Goal: Task Accomplishment & Management: Manage account settings

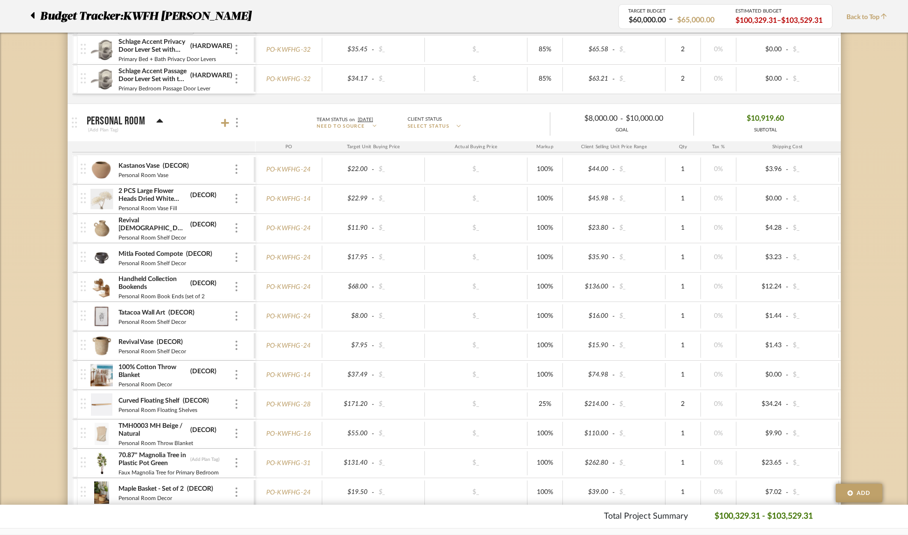
scroll to position [2699, 0]
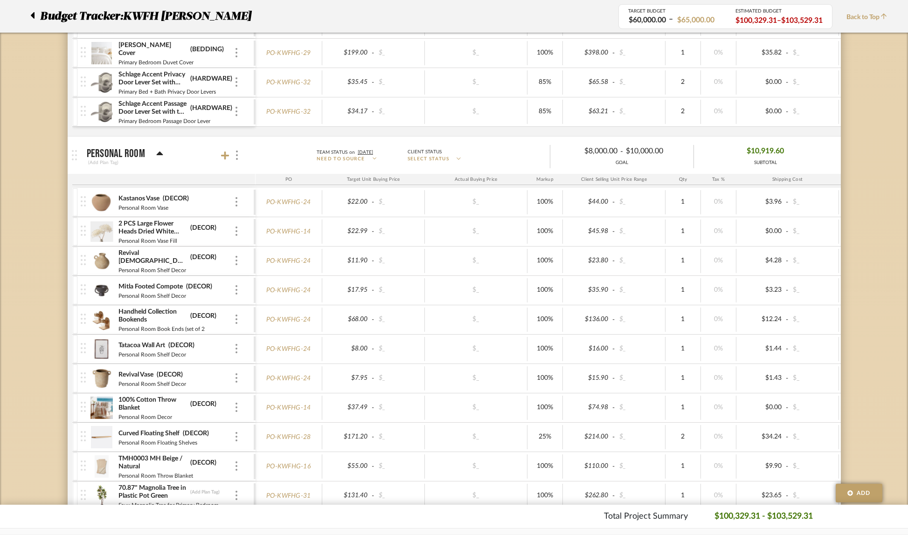
click at [33, 14] on icon at bounding box center [33, 15] width 4 height 7
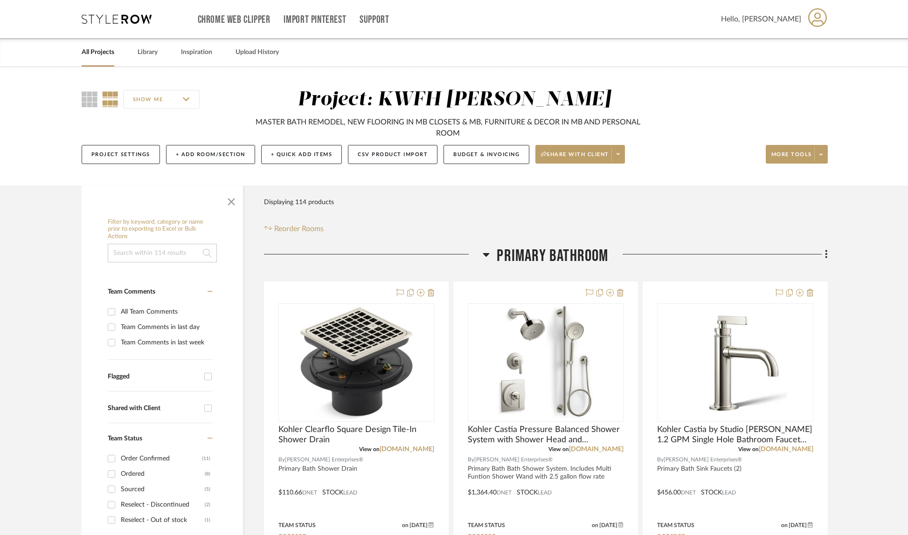
click at [89, 53] on link "All Projects" at bounding box center [98, 52] width 33 height 13
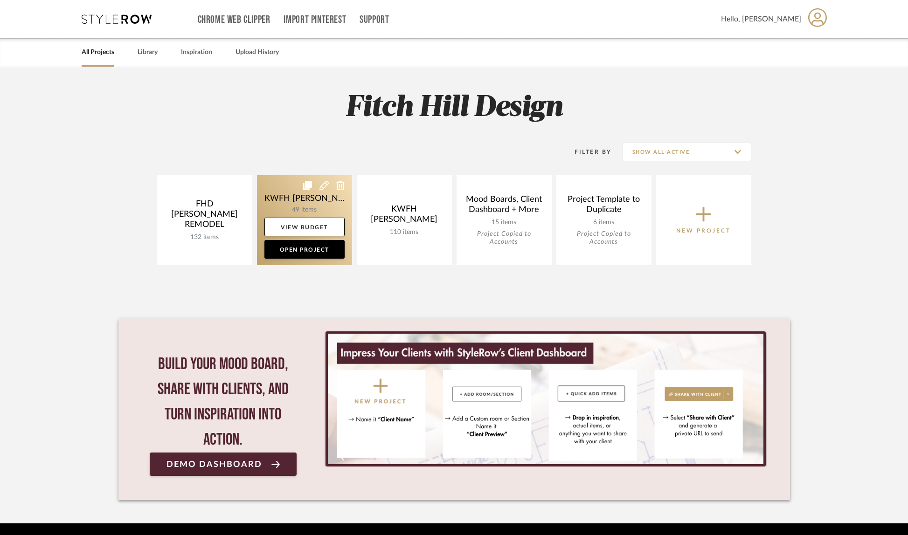
click at [310, 200] on link at bounding box center [304, 220] width 95 height 90
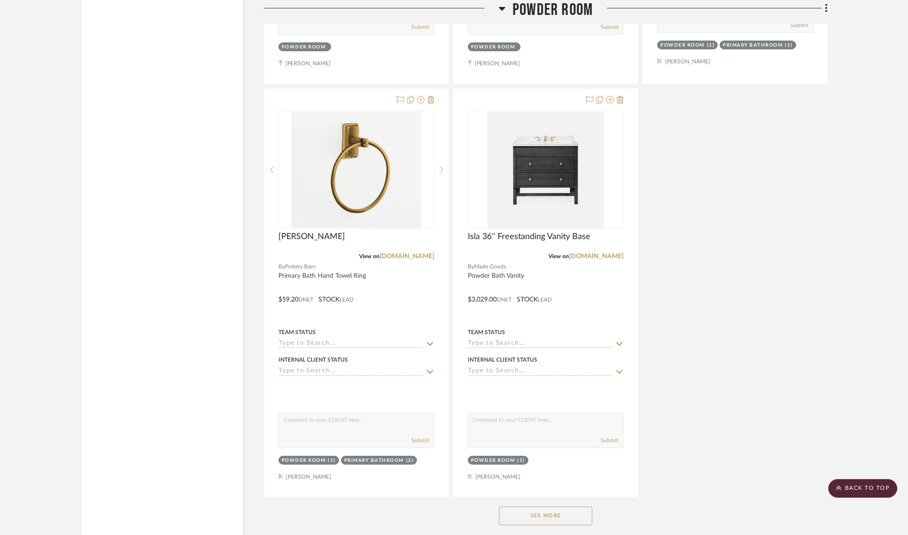
scroll to position [4257, 0]
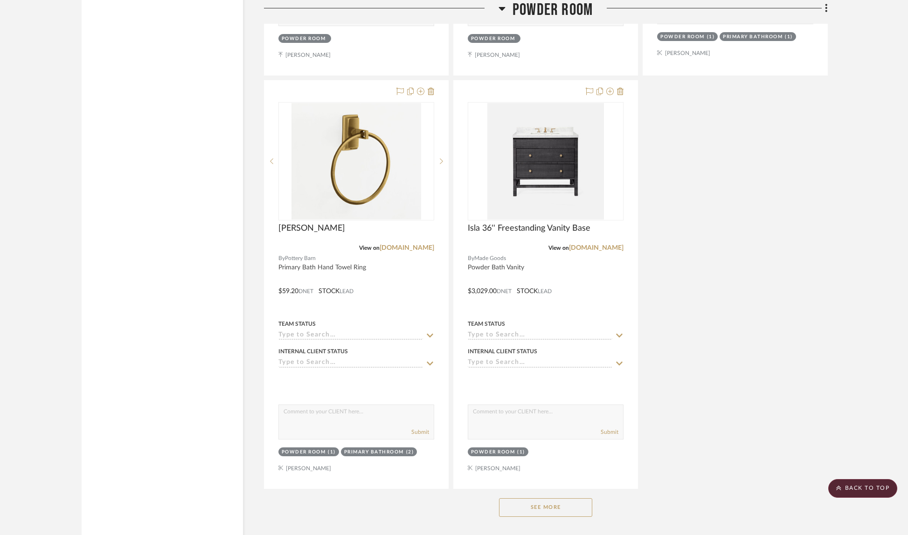
click at [545, 502] on button "See More" at bounding box center [545, 507] width 93 height 19
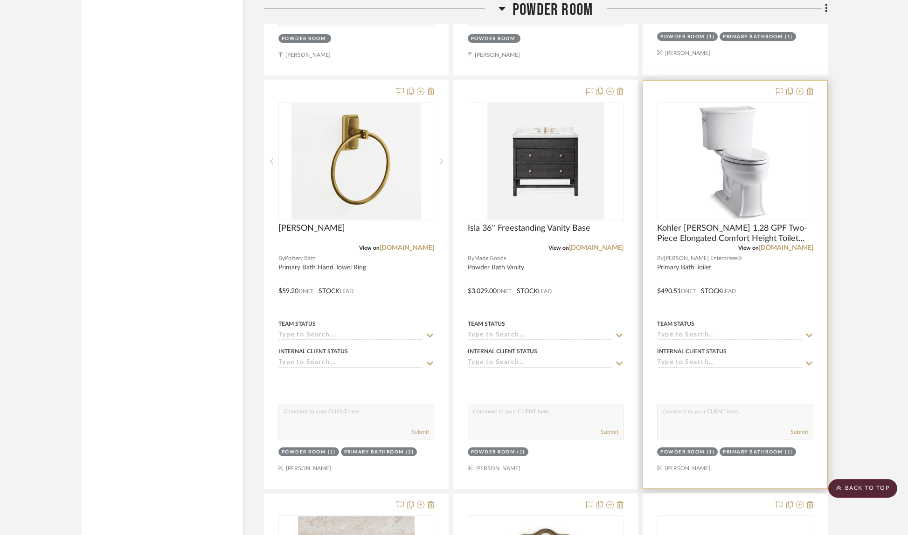
scroll to position [4501, 0]
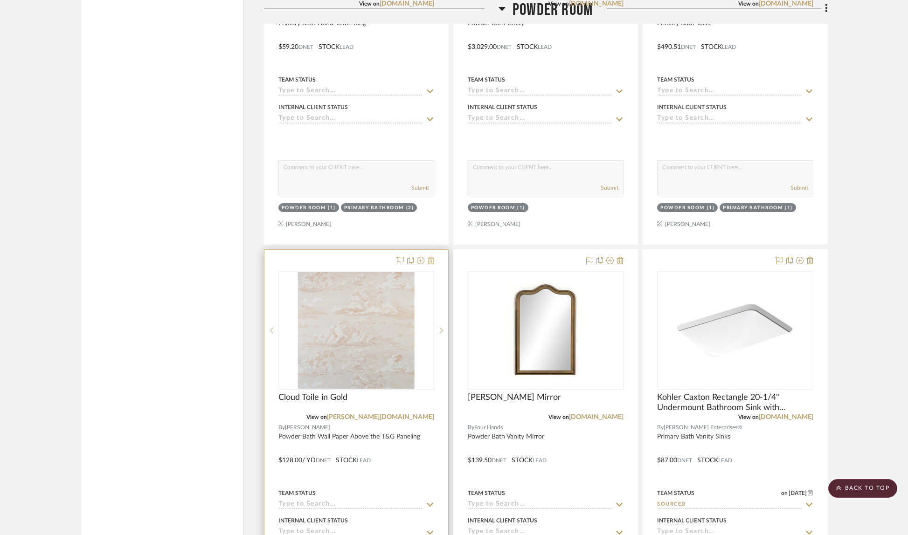
click at [432, 257] on icon at bounding box center [430, 260] width 7 height 7
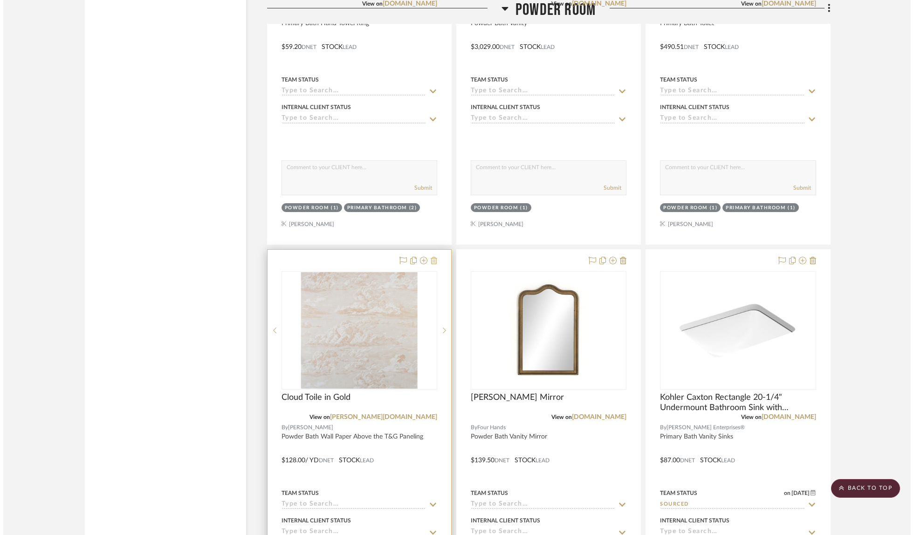
scroll to position [0, 0]
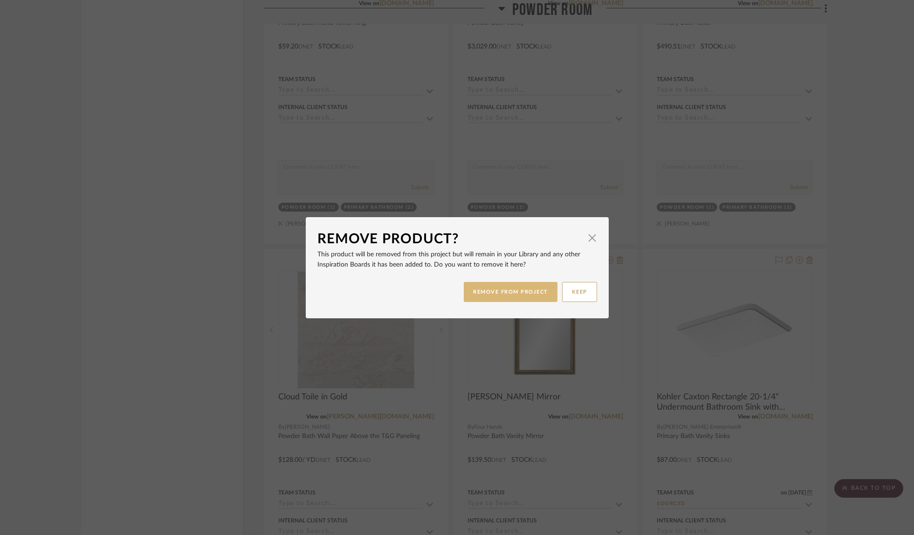
click at [531, 289] on button "REMOVE FROM PROJECT" at bounding box center [511, 292] width 94 height 20
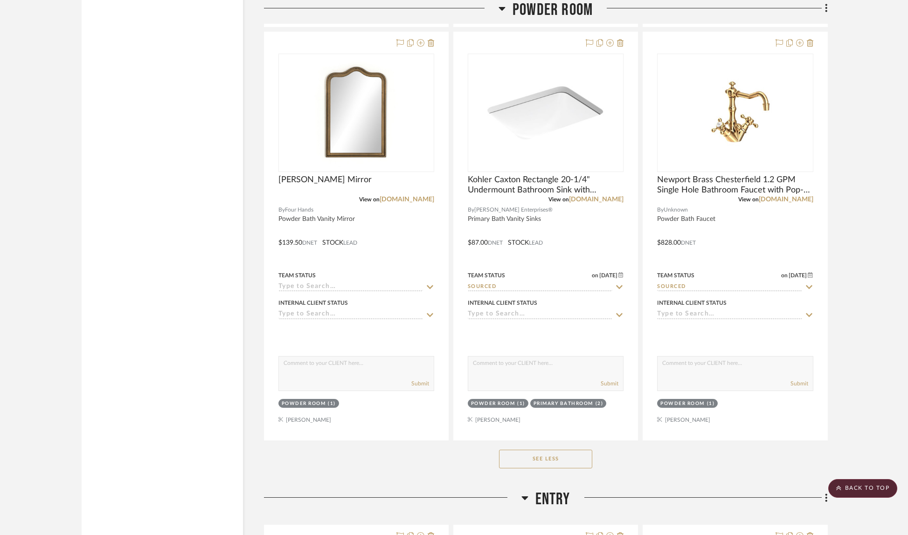
scroll to position [4725, 0]
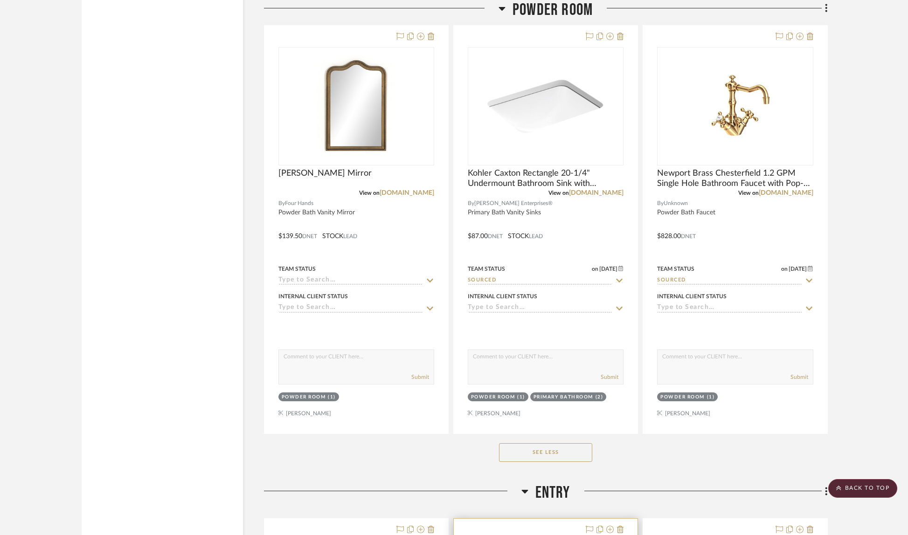
click at [571, 443] on button "See Less" at bounding box center [545, 452] width 93 height 19
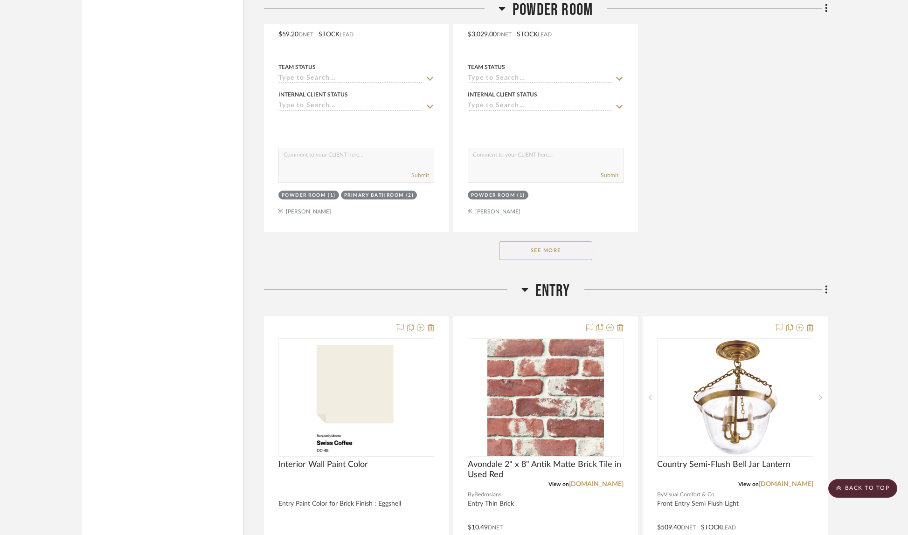
scroll to position [4513, 0]
click at [554, 246] on button "See More" at bounding box center [545, 251] width 93 height 19
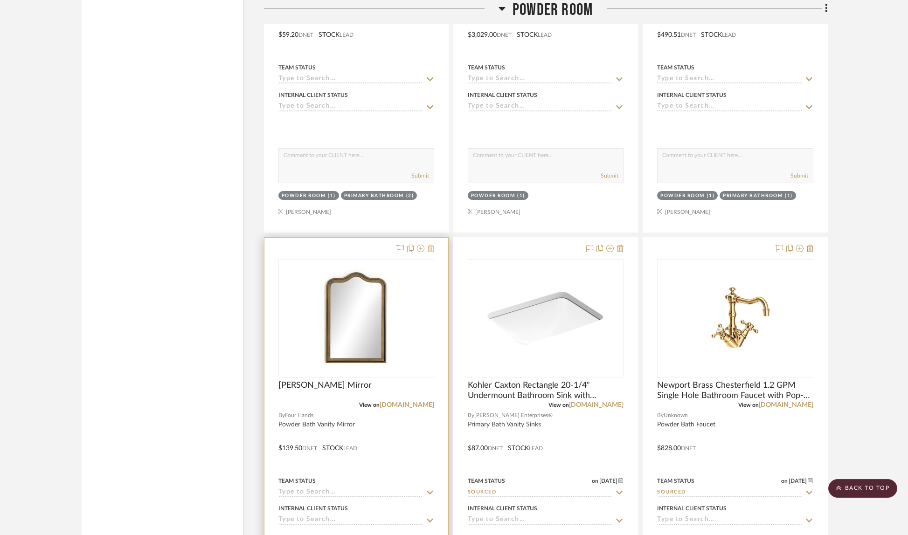
click at [432, 246] on icon at bounding box center [430, 248] width 7 height 7
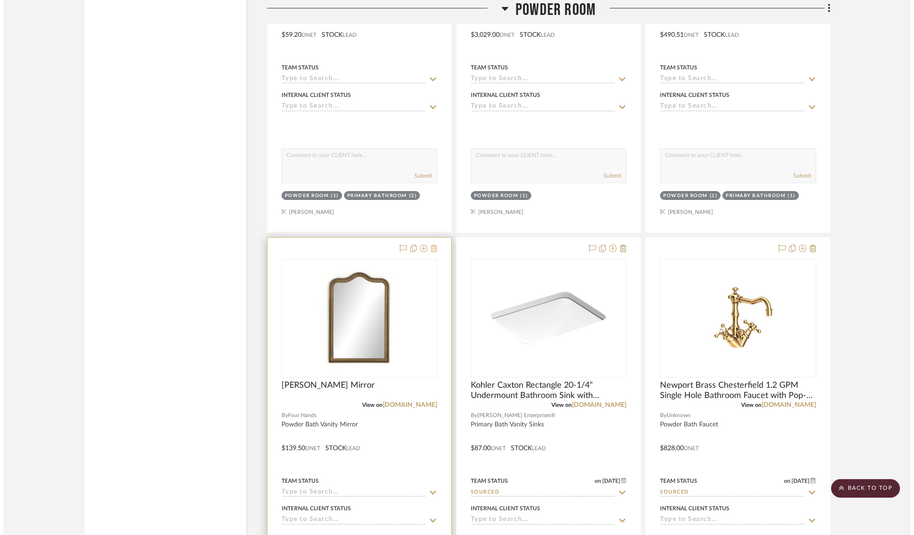
scroll to position [0, 0]
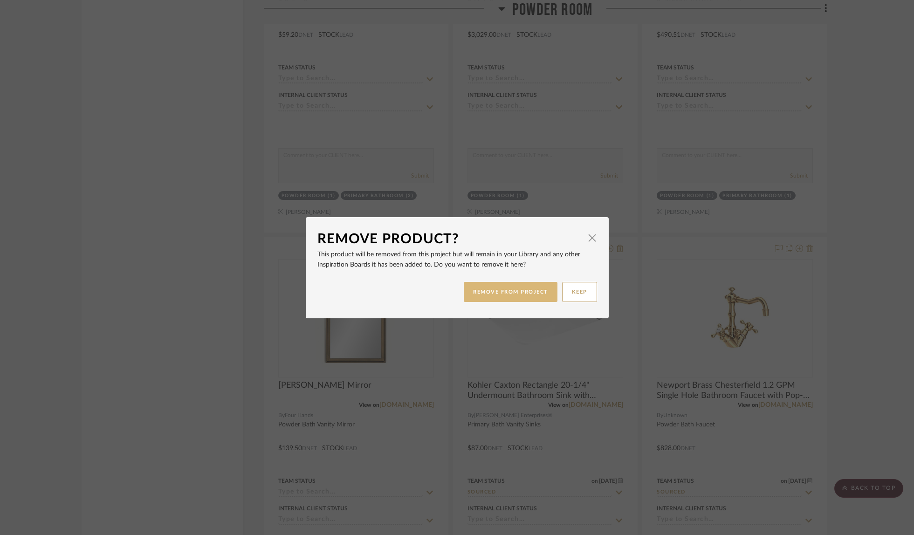
click at [497, 291] on button "REMOVE FROM PROJECT" at bounding box center [511, 292] width 94 height 20
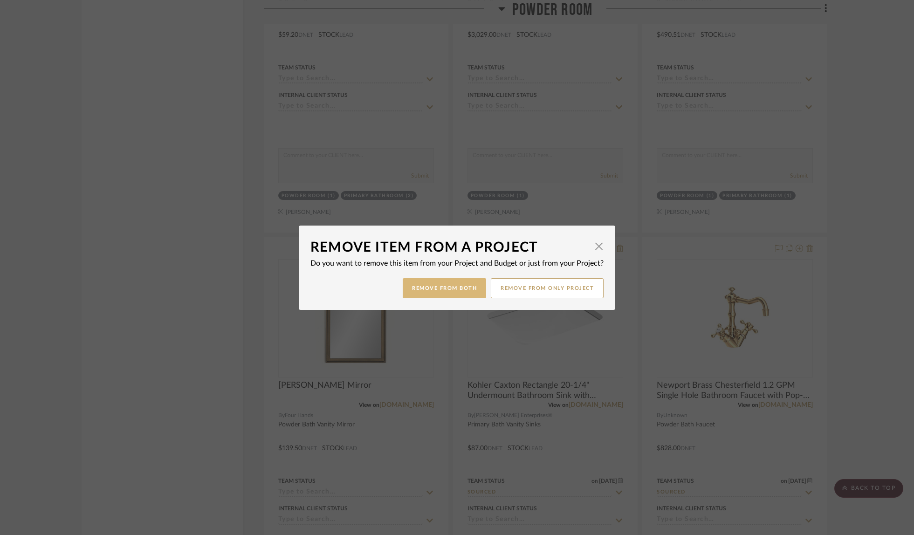
click at [432, 284] on button "Remove from Both" at bounding box center [444, 288] width 83 height 20
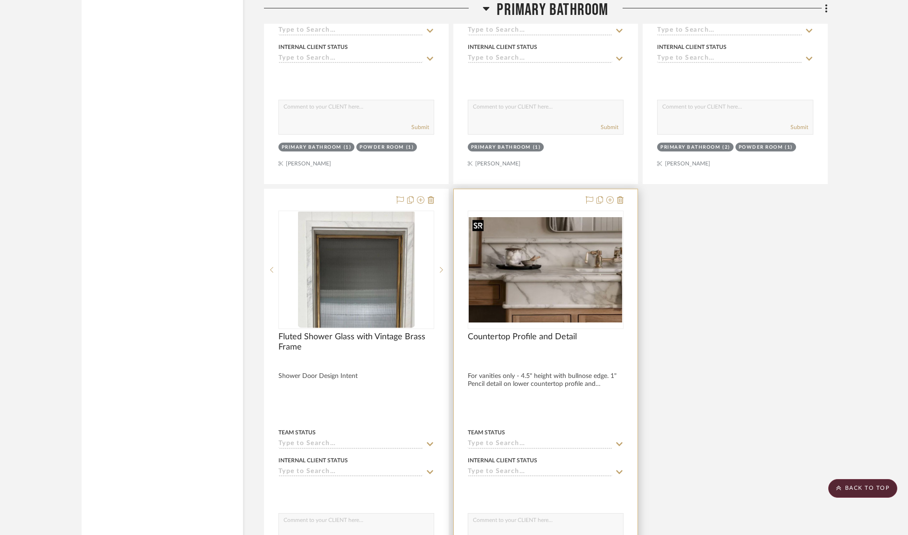
scroll to position [1634, 0]
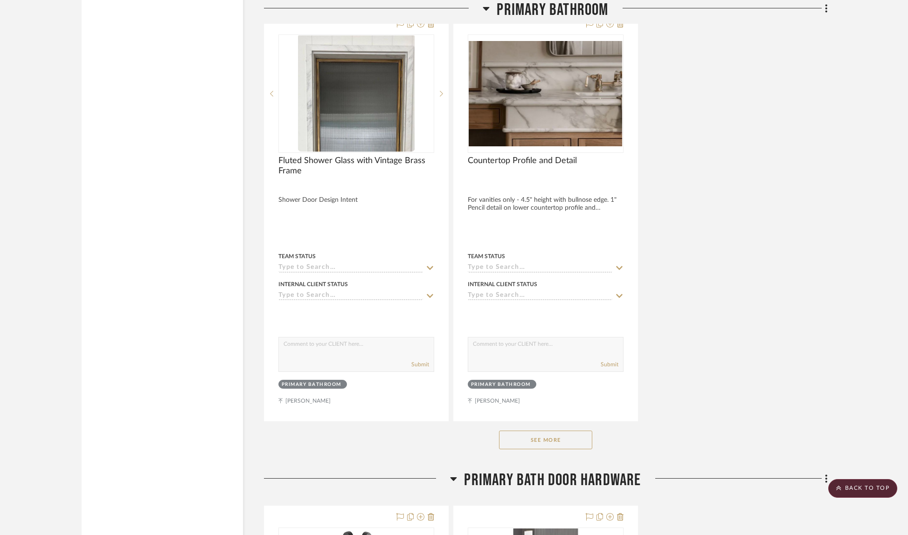
click at [544, 438] on button "See More" at bounding box center [545, 440] width 93 height 19
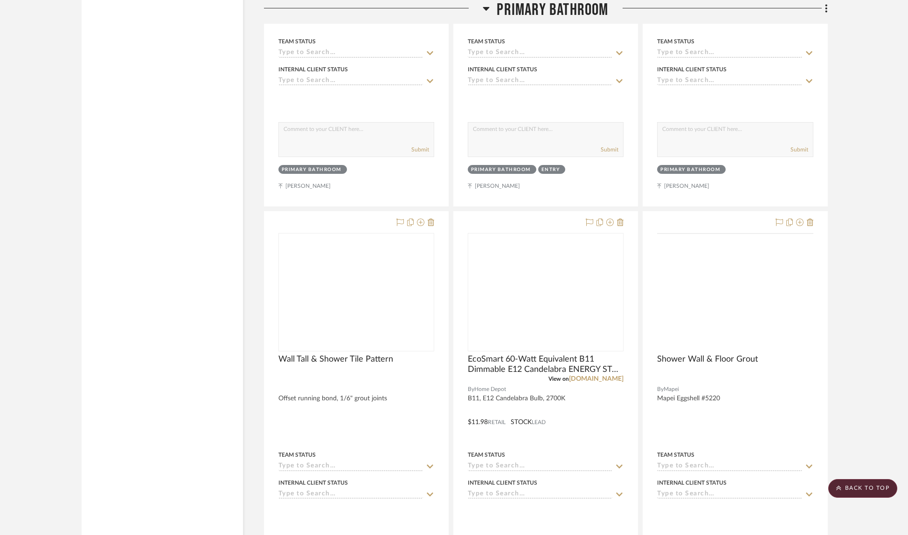
scroll to position [2268, 0]
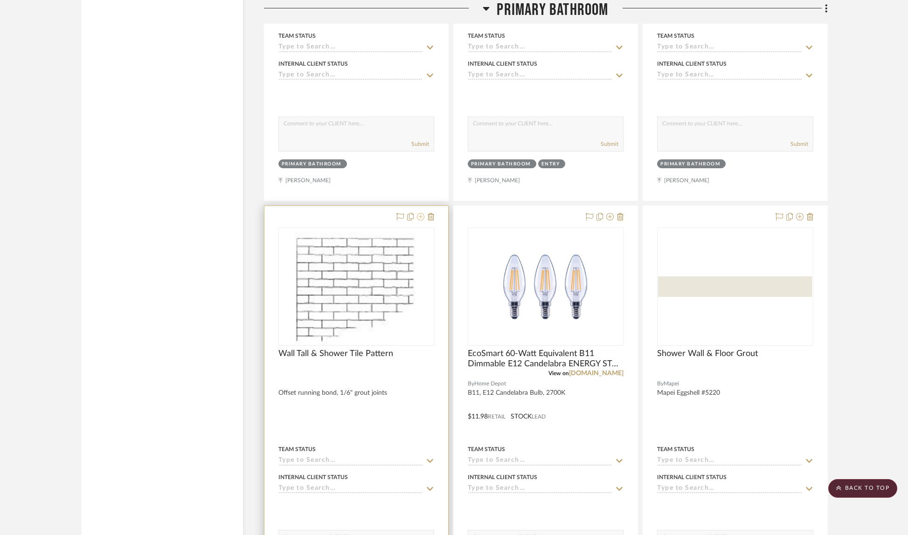
click at [419, 216] on icon at bounding box center [420, 216] width 7 height 7
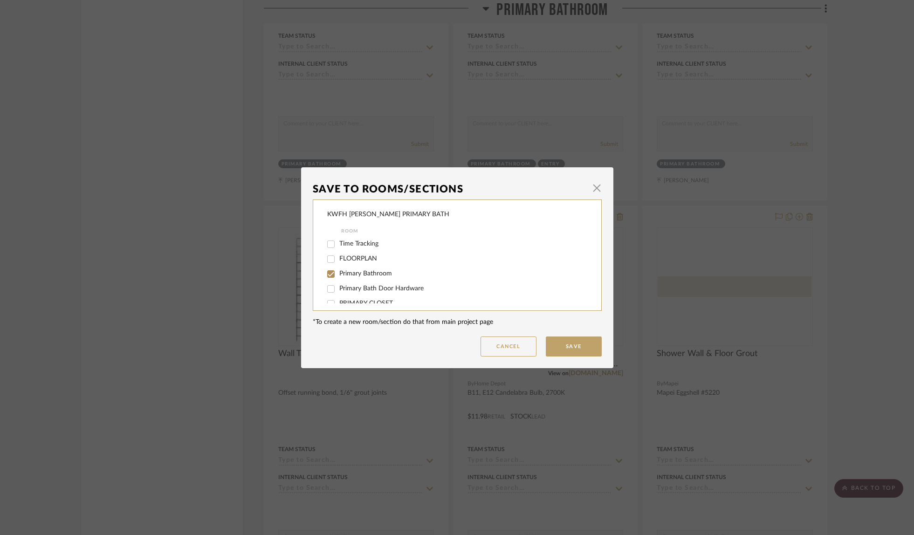
scroll to position [58, 0]
click at [326, 294] on input "Entry" at bounding box center [331, 293] width 15 height 15
checkbox input "true"
click at [571, 346] on button "Save" at bounding box center [574, 347] width 56 height 20
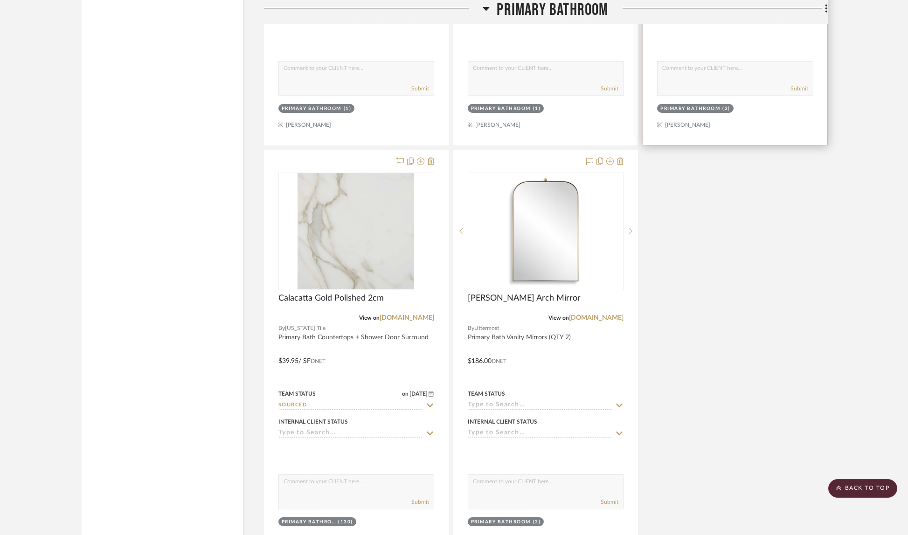
scroll to position [4805, 0]
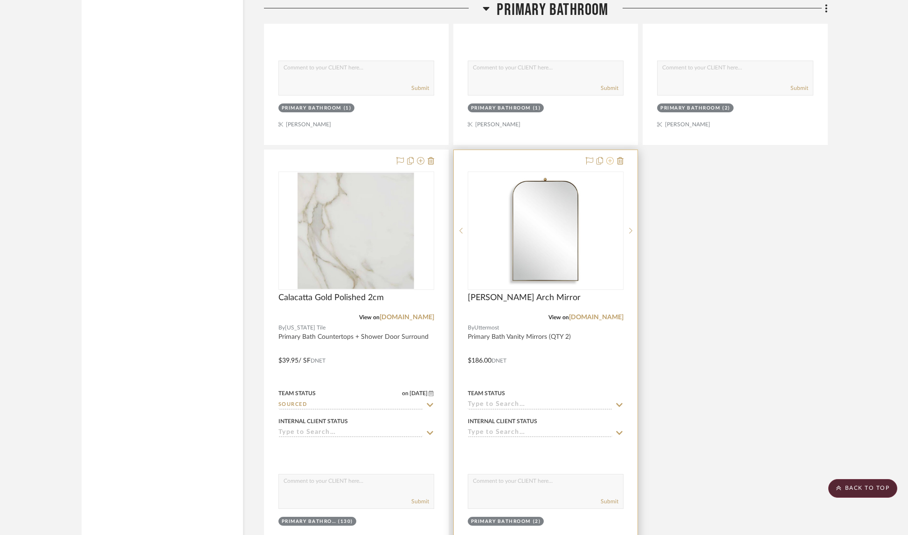
click at [607, 157] on icon at bounding box center [609, 160] width 7 height 7
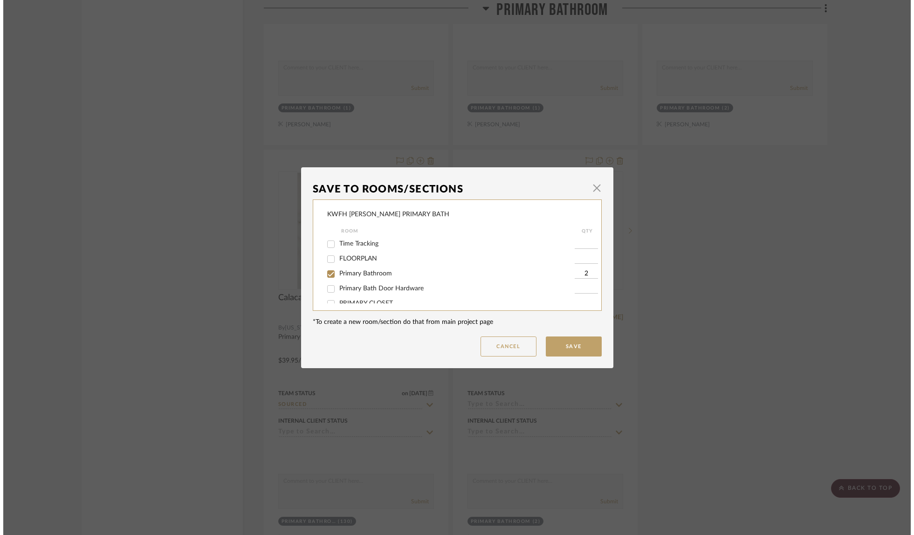
scroll to position [0, 0]
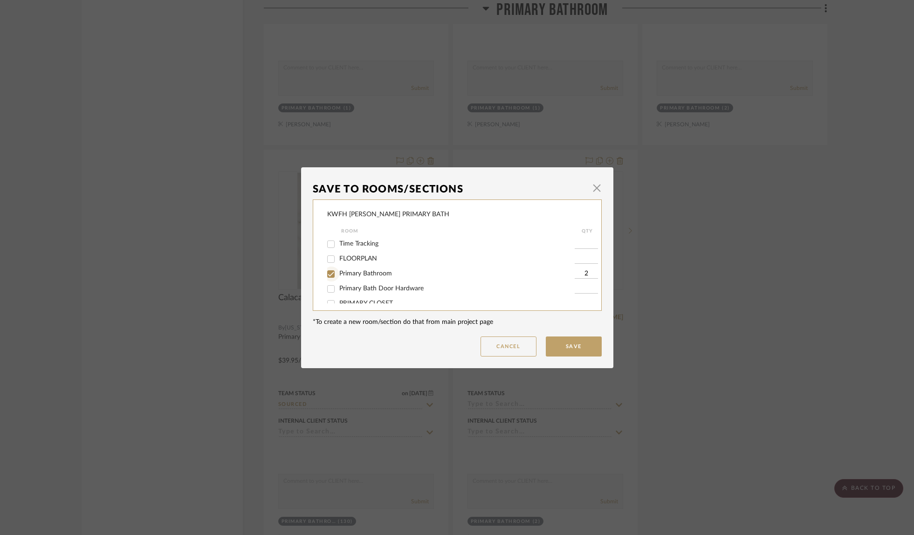
click at [328, 276] on input "Primary Bathroom" at bounding box center [331, 274] width 15 height 15
checkbox input "false"
click at [331, 278] on input "Powder Room" at bounding box center [331, 278] width 15 height 15
checkbox input "true"
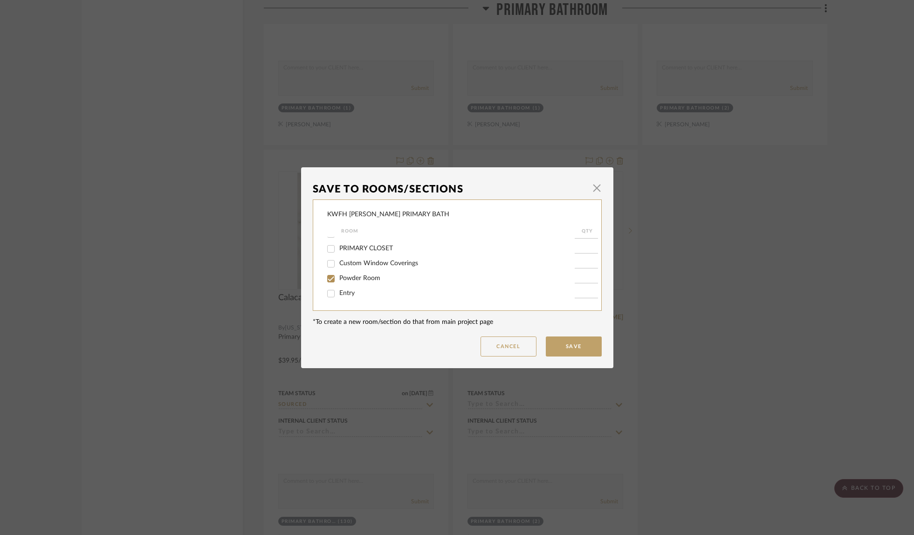
type input "1"
click at [571, 345] on button "Save" at bounding box center [574, 347] width 56 height 20
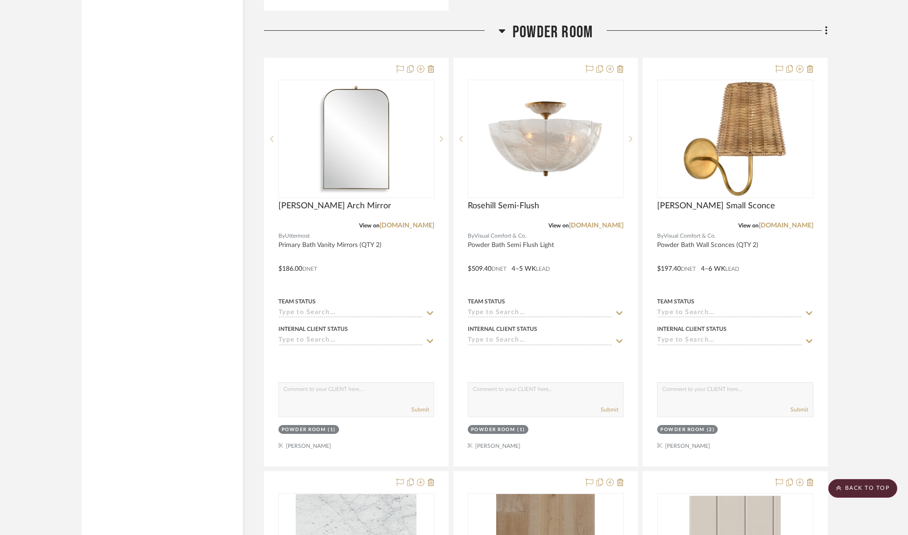
scroll to position [6758, 0]
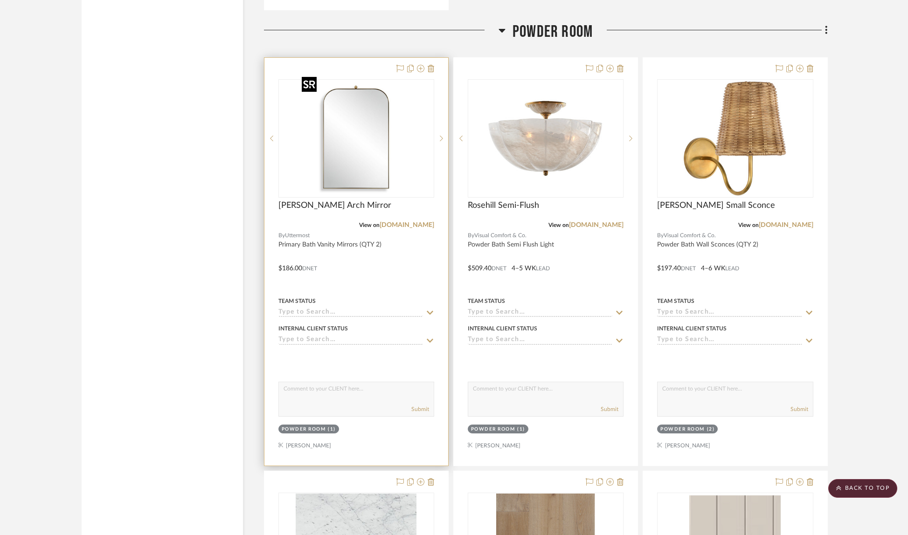
click at [405, 150] on img "0" at bounding box center [356, 138] width 117 height 117
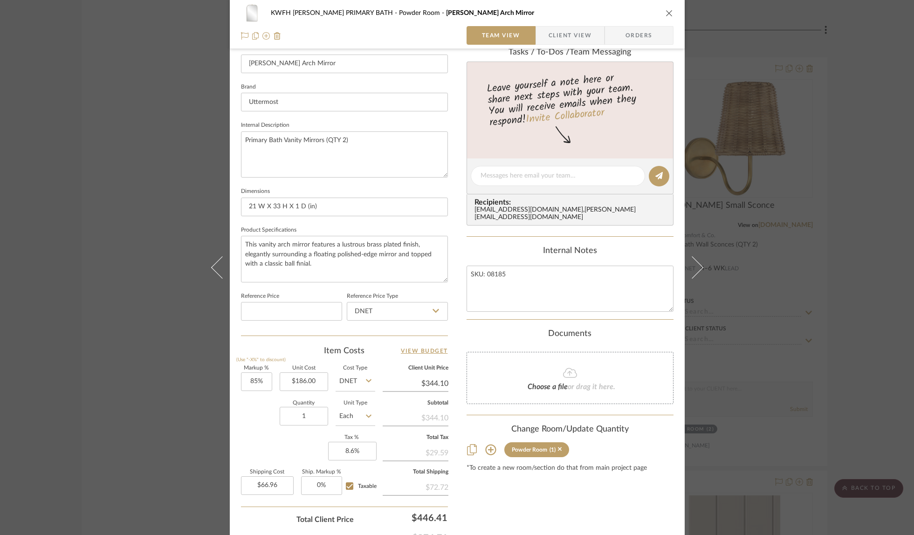
scroll to position [331, 0]
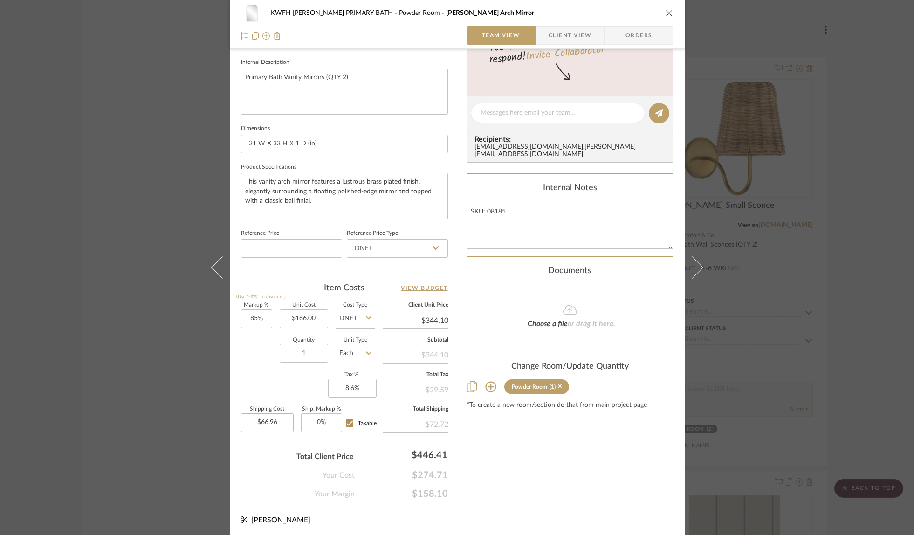
click at [276, 421] on input "$66.96" at bounding box center [267, 422] width 53 height 19
click at [276, 421] on input "66.96" at bounding box center [267, 422] width 53 height 19
type input "$33.48"
click at [615, 477] on div "Content here copies to Client View - confirm visibility there. Show in Client D…" at bounding box center [570, 115] width 207 height 767
click at [666, 16] on icon "close" at bounding box center [669, 12] width 7 height 7
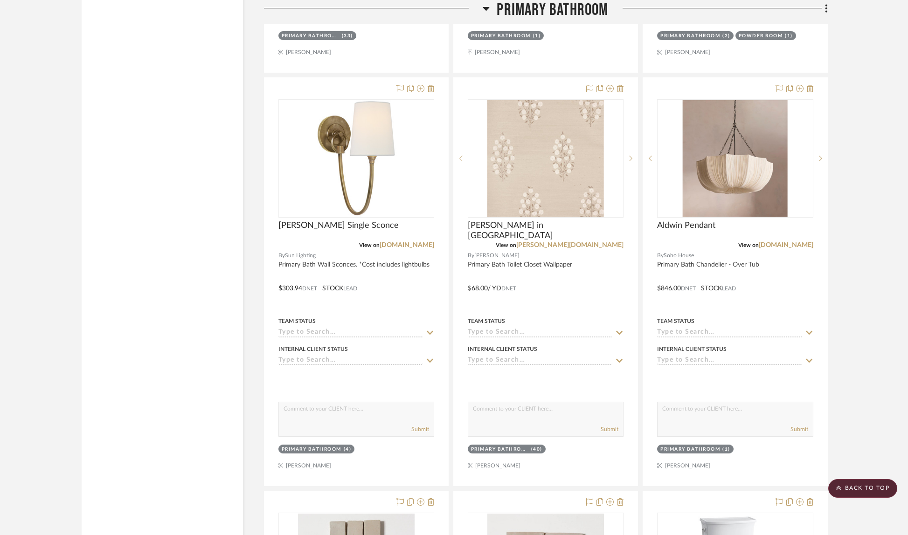
scroll to position [3224, 0]
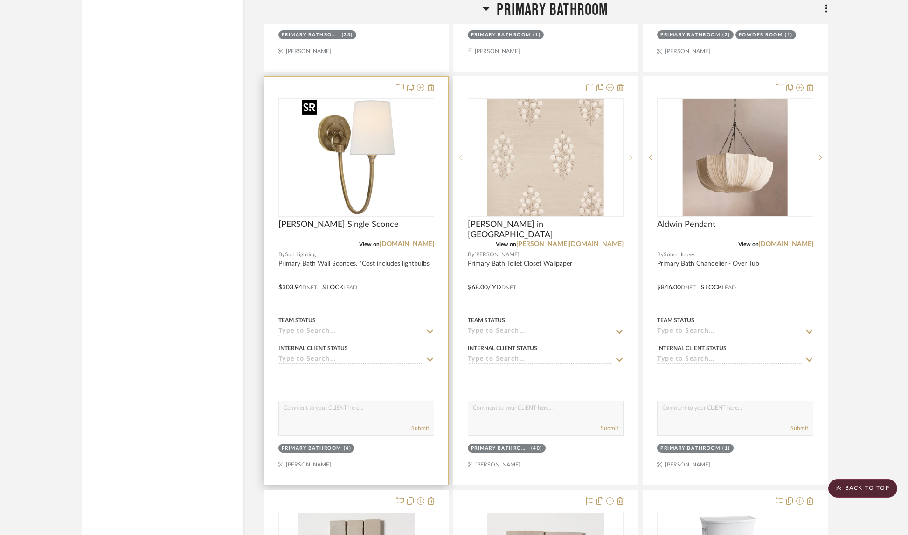
click at [0, 0] on img at bounding box center [0, 0] width 0 height 0
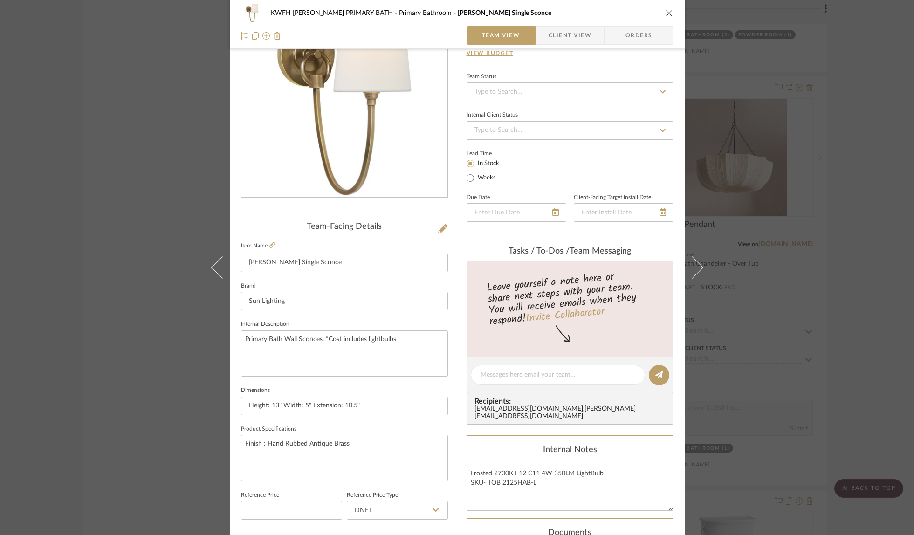
scroll to position [244, 0]
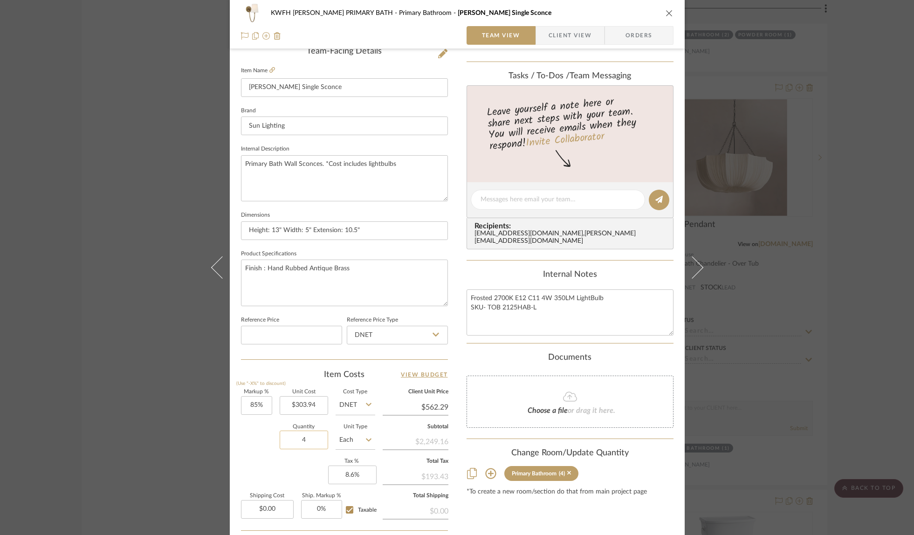
click at [311, 440] on input "4" at bounding box center [304, 440] width 48 height 19
type input "5"
click at [666, 14] on icon "close" at bounding box center [669, 12] width 7 height 7
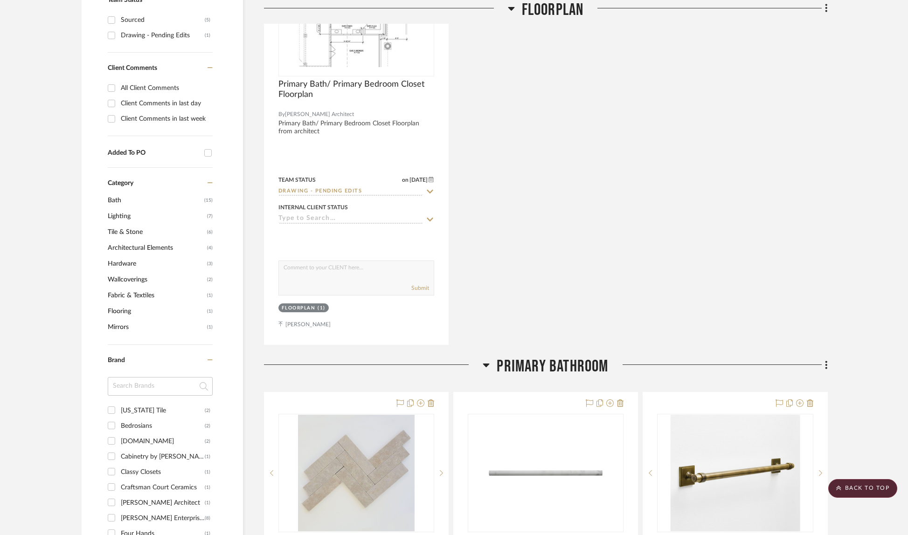
scroll to position [0, 0]
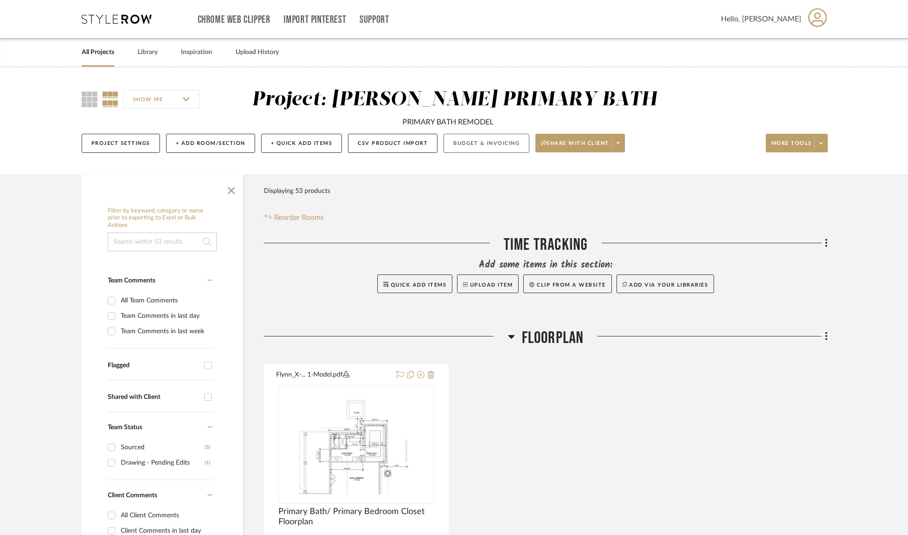
click at [480, 149] on button "Budget & Invoicing" at bounding box center [486, 143] width 86 height 19
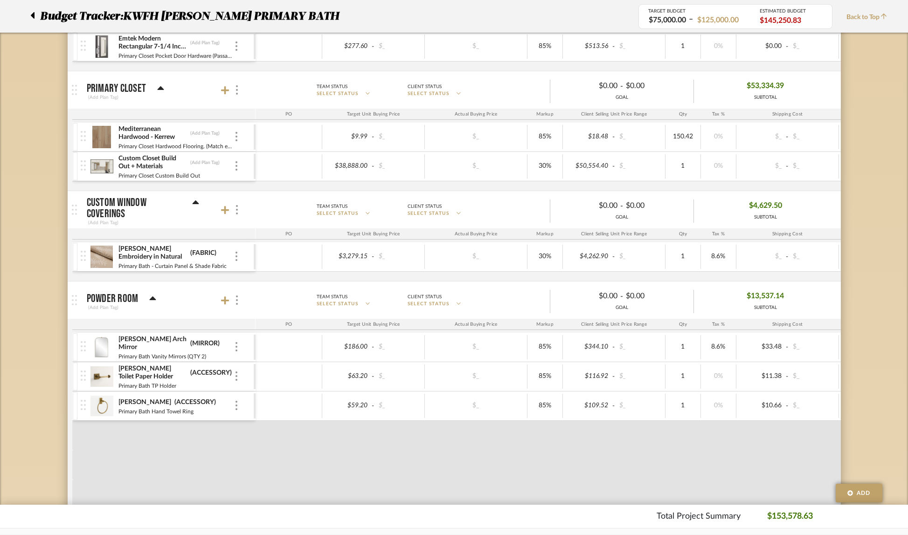
scroll to position [1079, 0]
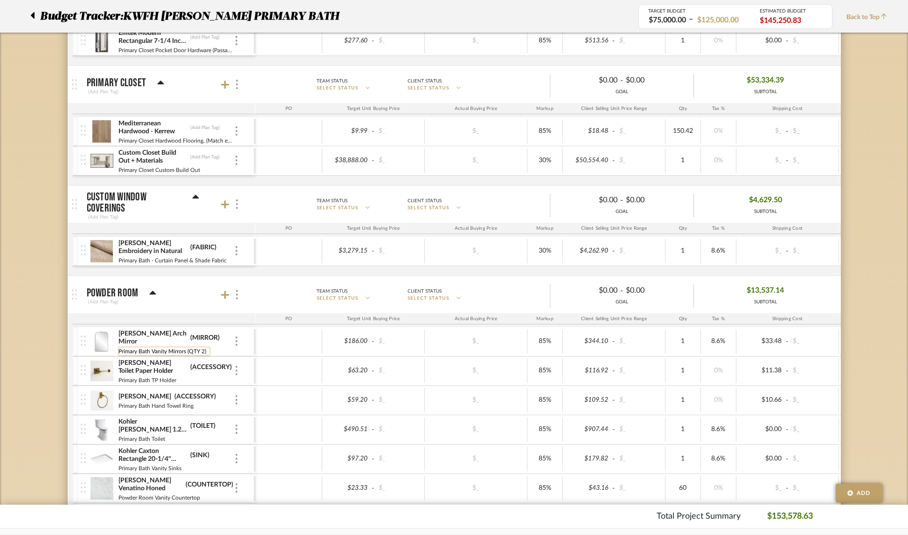
drag, startPoint x: 121, startPoint y: 346, endPoint x: 136, endPoint y: 347, distance: 15.4
click at [136, 347] on input "Primary Bath Vanity Mirrors (QTY 2)" at bounding box center [164, 351] width 92 height 9
click at [202, 347] on input "Powder Bath Vanity Mirrors (QTY 2)" at bounding box center [164, 351] width 92 height 9
click at [207, 349] on input "Powder Bath Vanity Mirrors (QTY 2)" at bounding box center [164, 351] width 92 height 9
type input "Powder Bath Vanity Mirror"
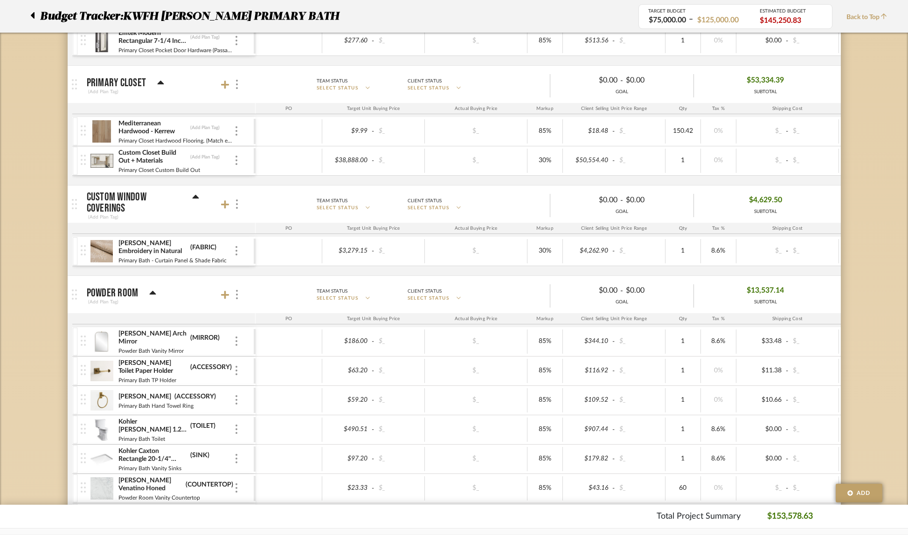
click at [290, 346] on div at bounding box center [288, 342] width 67 height 24
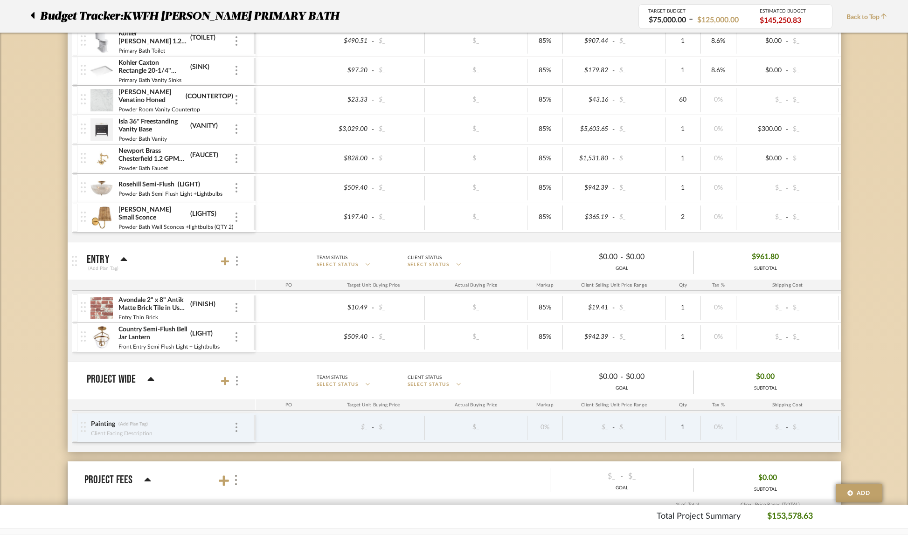
scroll to position [1527, 0]
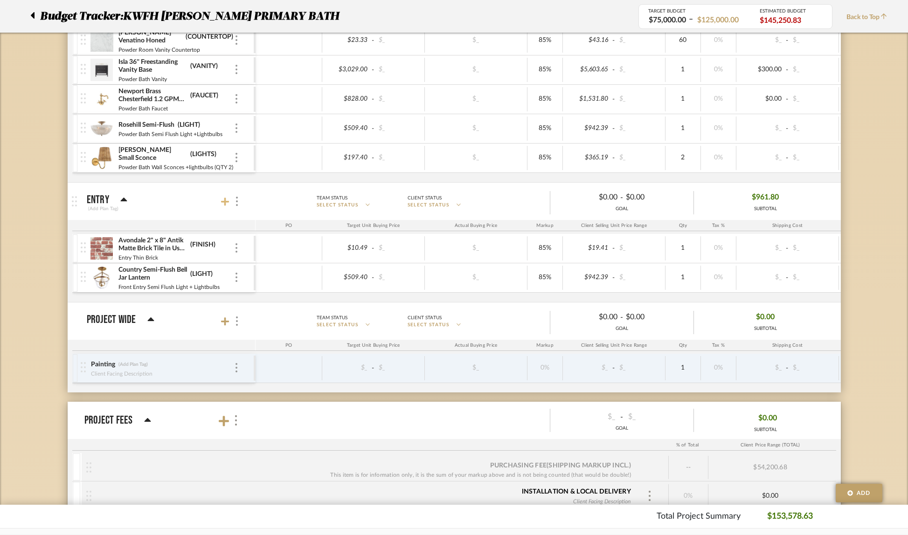
click at [224, 201] on icon at bounding box center [225, 202] width 8 height 8
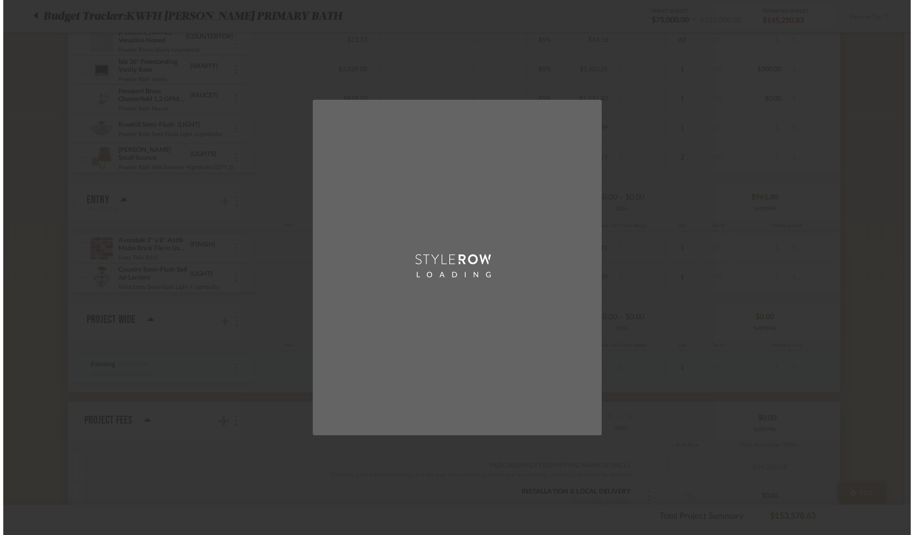
scroll to position [0, 0]
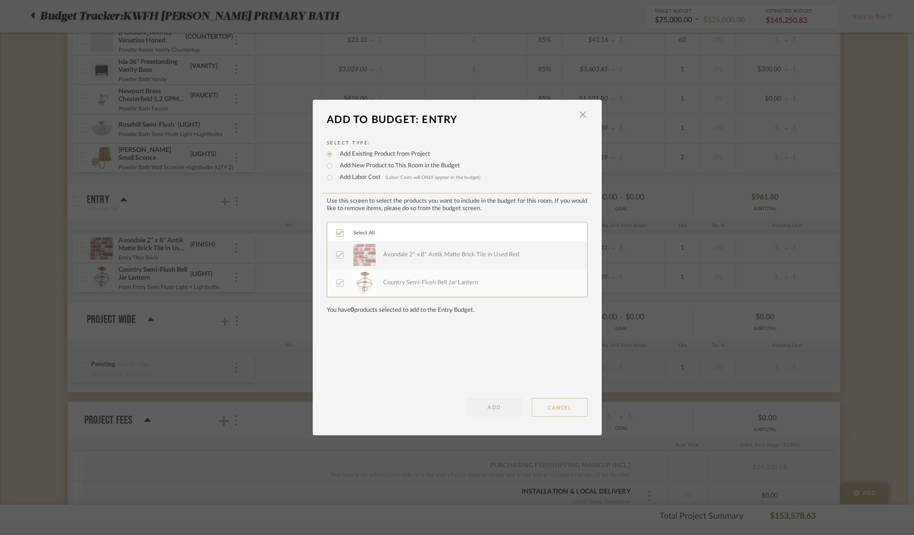
click at [555, 411] on button "CANCEL" at bounding box center [560, 407] width 56 height 19
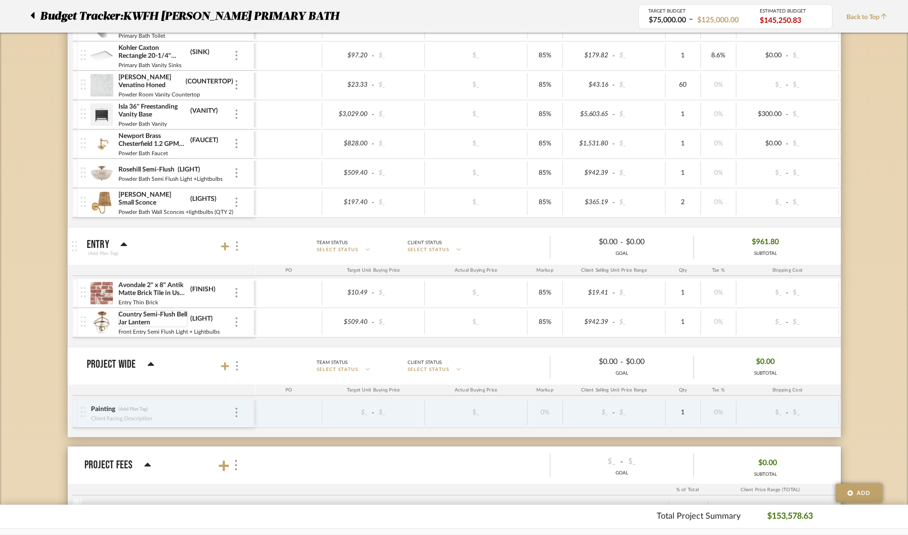
scroll to position [1473, 0]
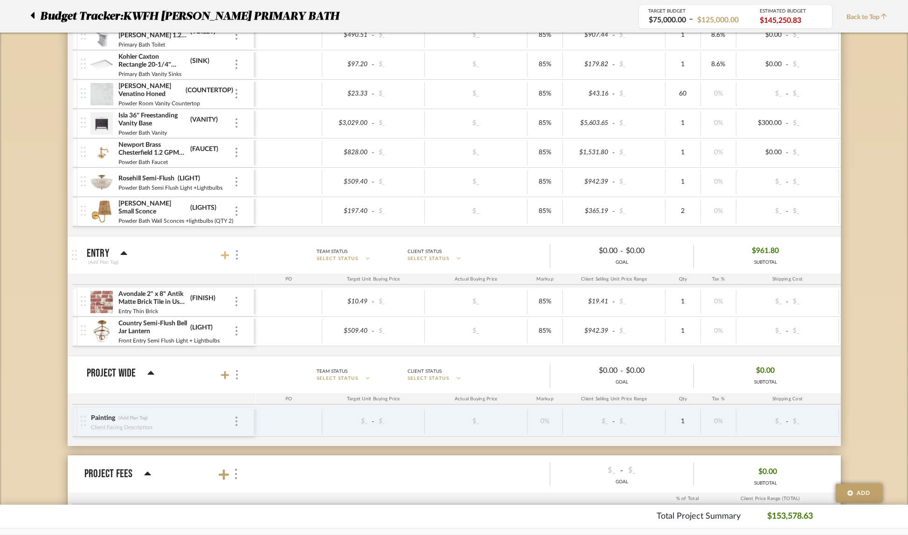
click at [225, 256] on icon at bounding box center [225, 255] width 8 height 8
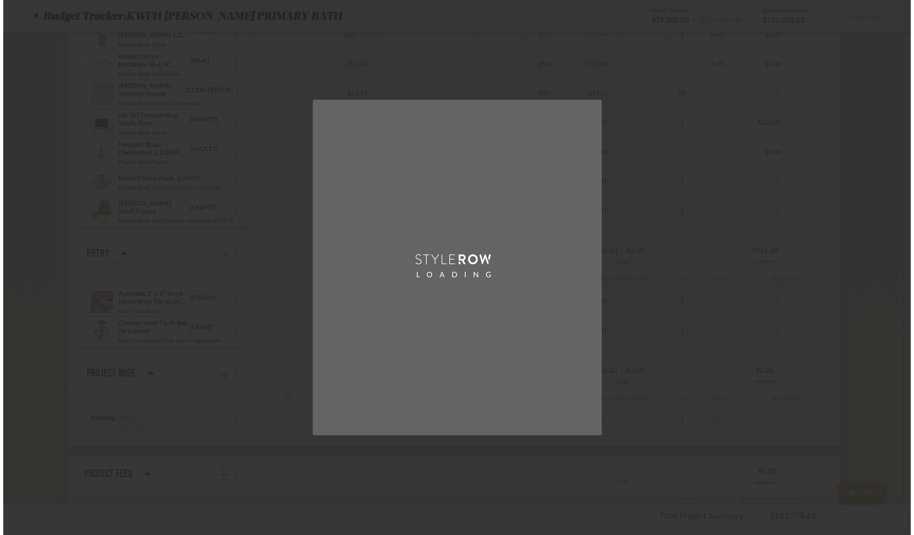
scroll to position [0, 0]
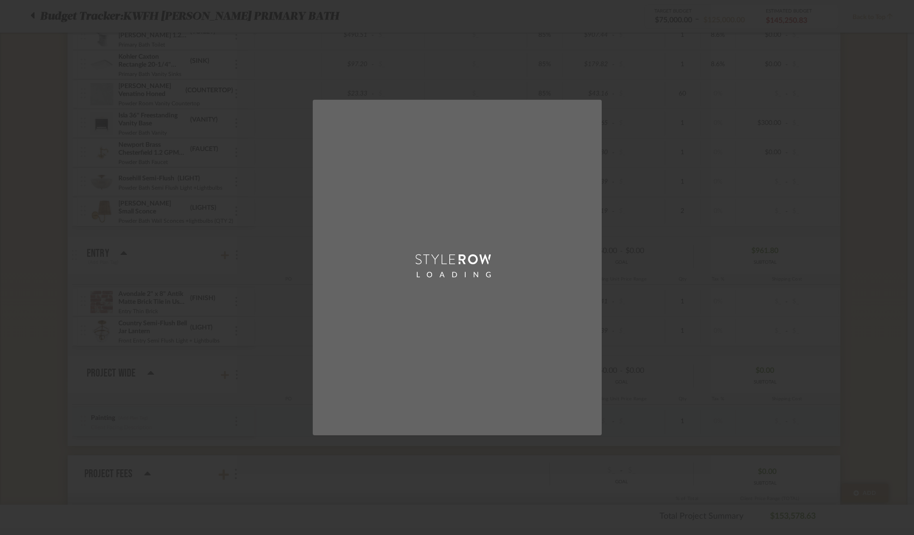
click at [716, 365] on div "LOADING" at bounding box center [457, 267] width 914 height 535
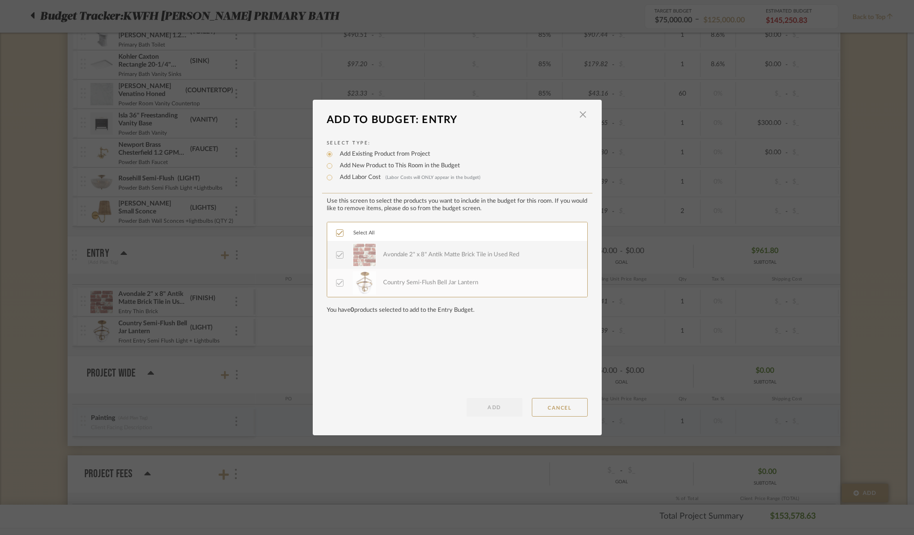
drag, startPoint x: 581, startPoint y: 117, endPoint x: 604, endPoint y: 114, distance: 23.5
click at [581, 117] on span "button" at bounding box center [583, 114] width 19 height 19
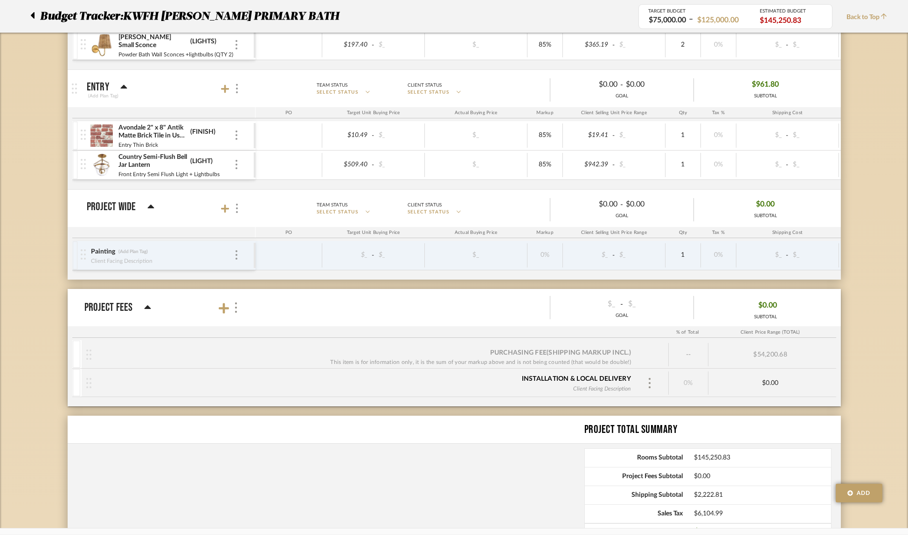
scroll to position [1636, 0]
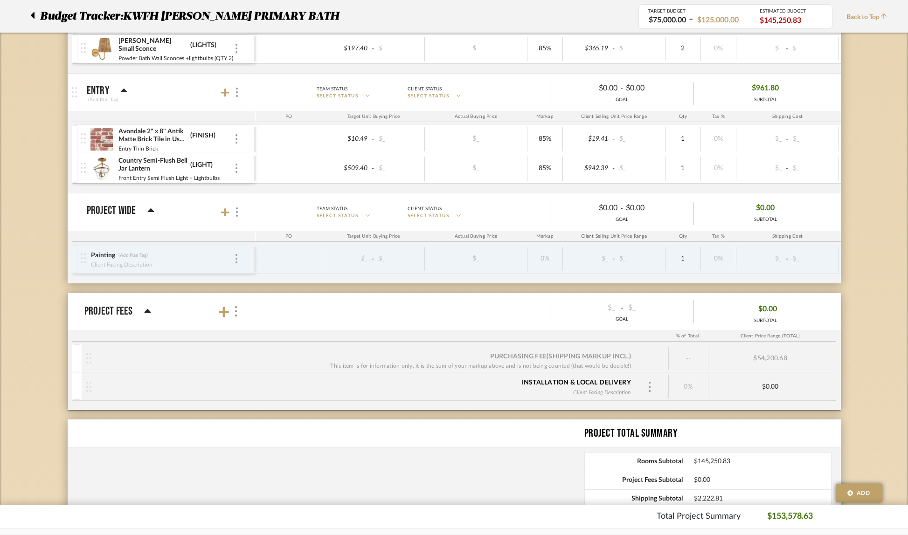
click at [98, 170] on img at bounding box center [101, 169] width 23 height 22
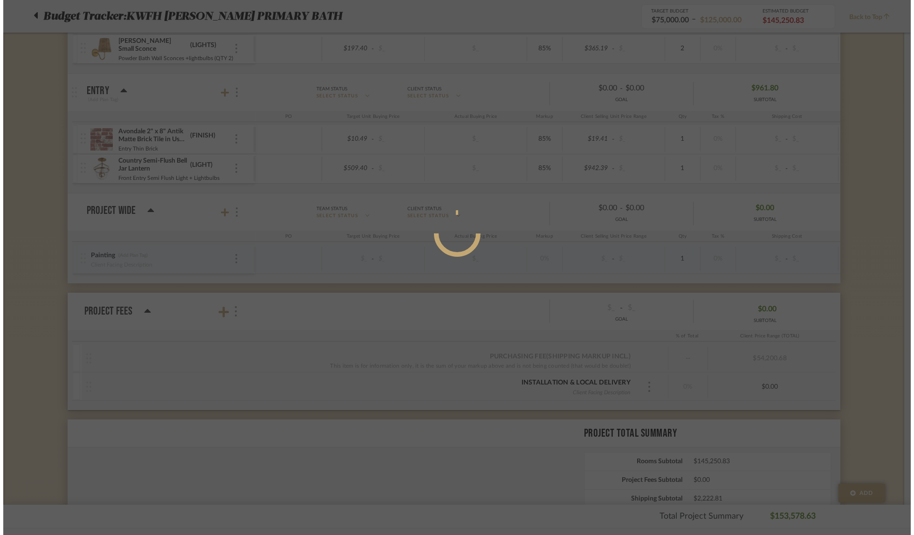
scroll to position [0, 0]
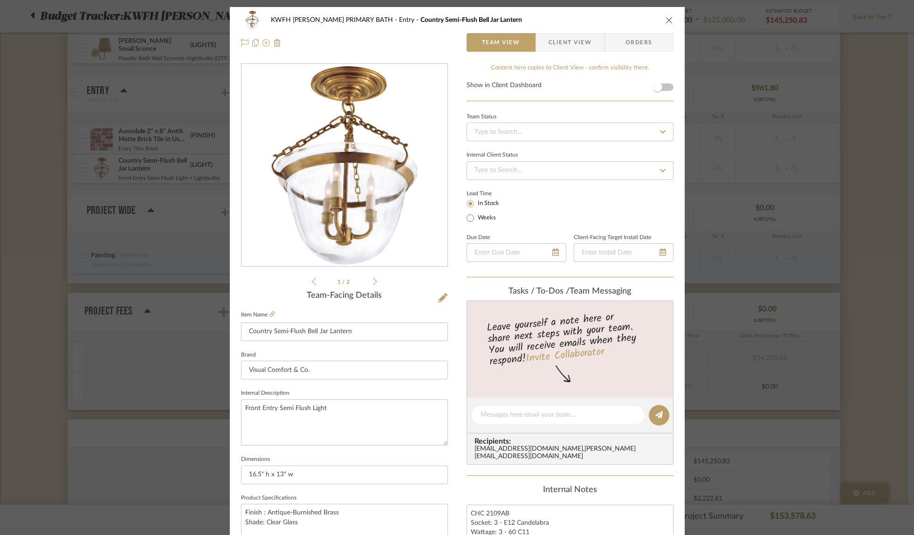
click at [666, 20] on icon "close" at bounding box center [669, 19] width 7 height 7
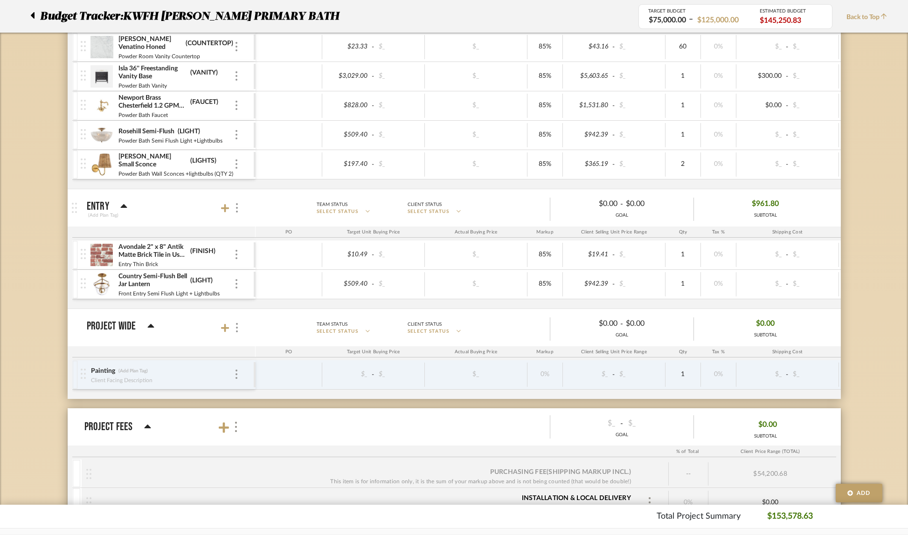
scroll to position [1515, 0]
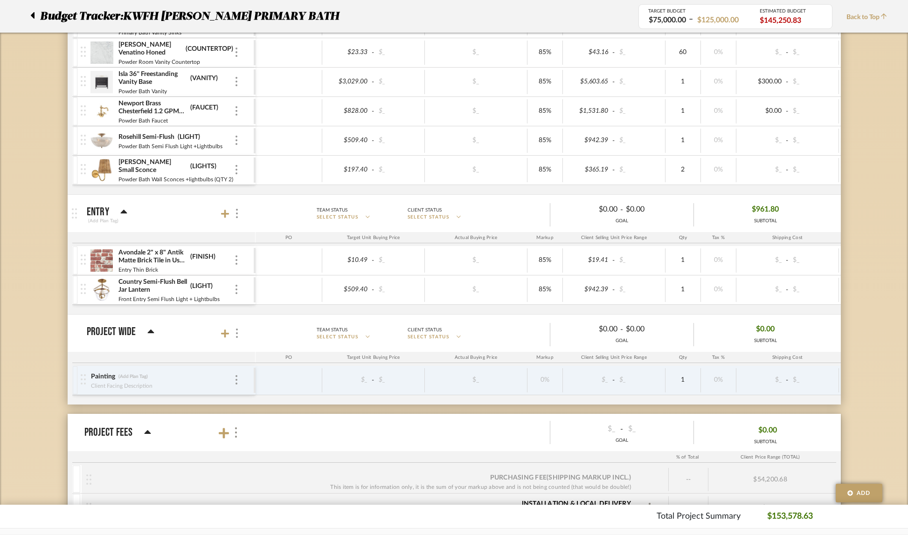
click at [107, 142] on img at bounding box center [101, 141] width 23 height 22
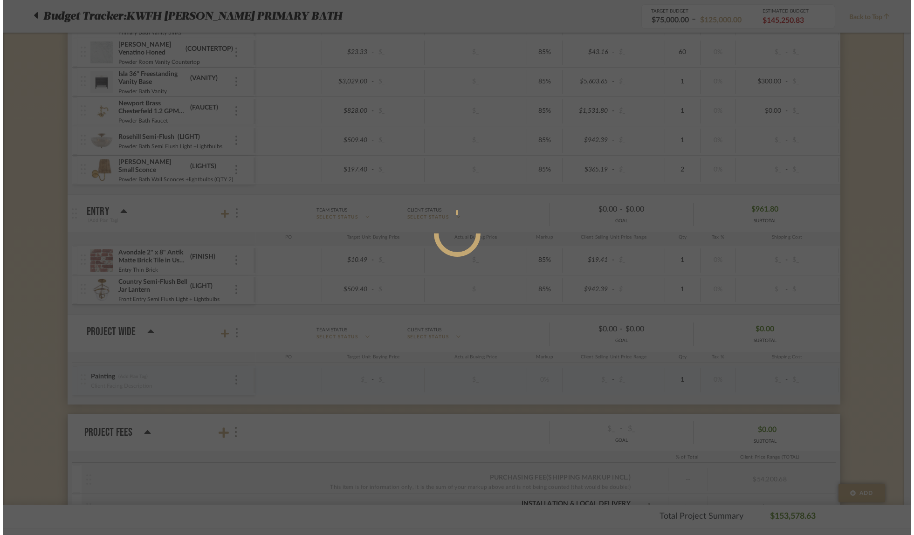
scroll to position [0, 0]
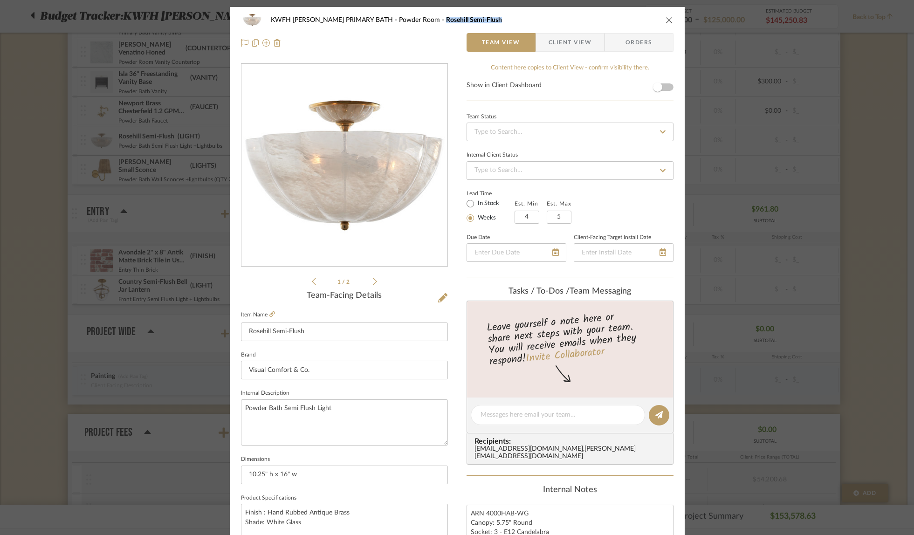
drag, startPoint x: 409, startPoint y: 19, endPoint x: 466, endPoint y: 20, distance: 57.4
click at [466, 20] on div "KWFH [PERSON_NAME] PRIMARY BATH Powder Room Rosehill Semi-Flush" at bounding box center [464, 20] width 387 height 7
copy span "Rosehill Semi-Flush"
click at [666, 19] on icon "close" at bounding box center [669, 19] width 7 height 7
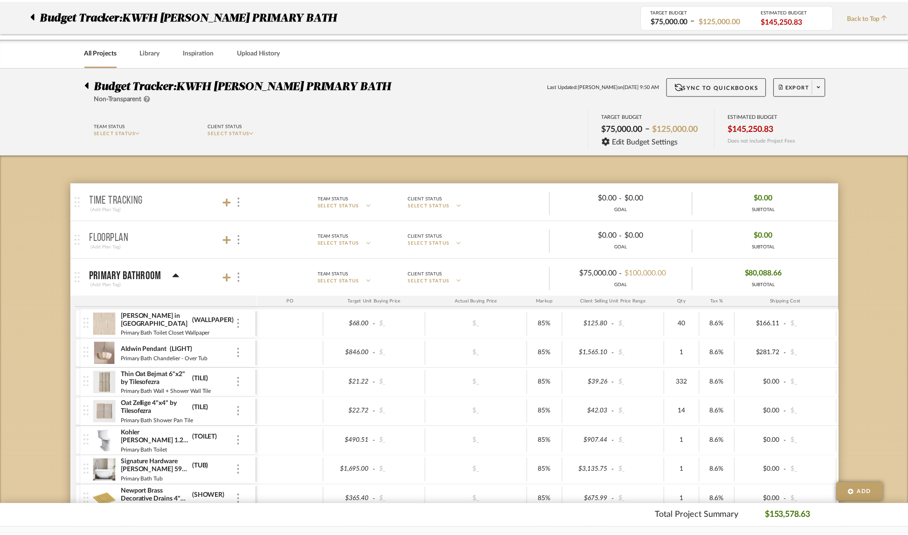
scroll to position [1515, 0]
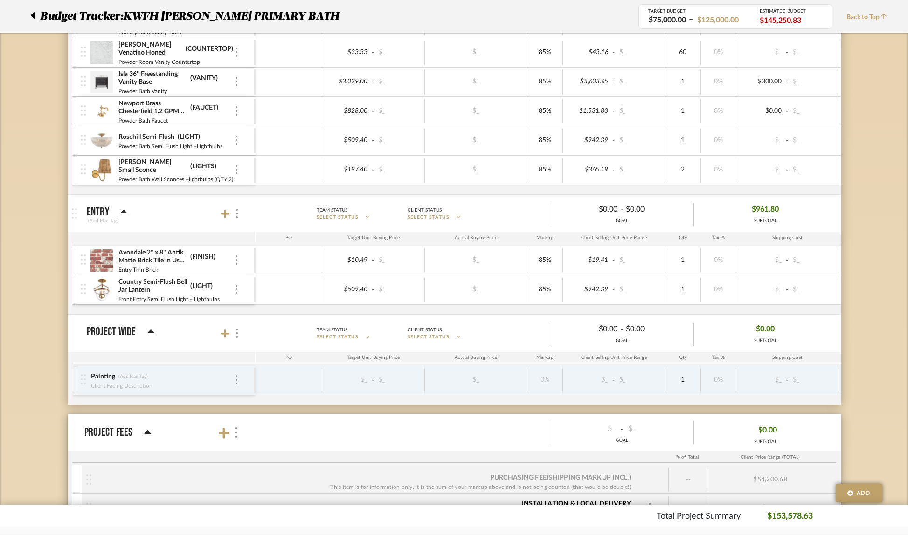
click at [35, 15] on div at bounding box center [35, 16] width 10 height 17
click at [33, 13] on icon at bounding box center [32, 15] width 4 height 11
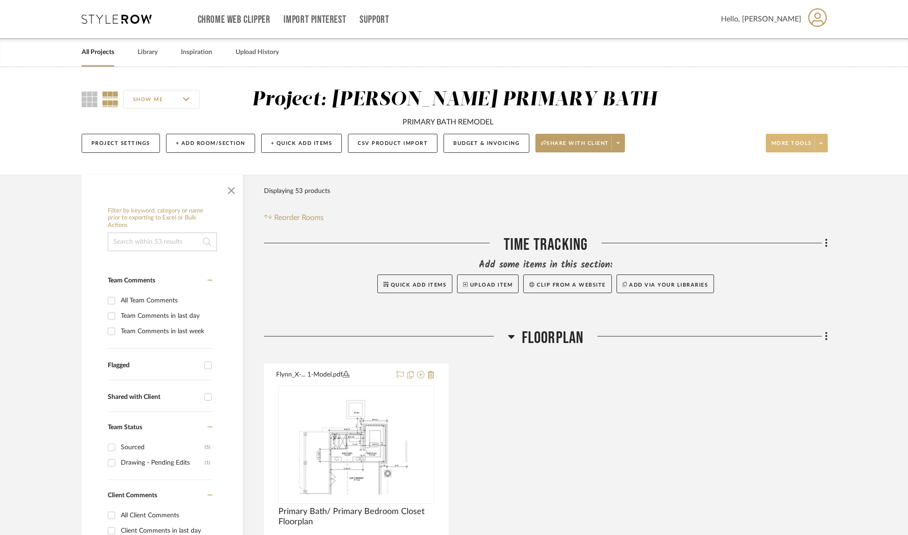
click at [823, 142] on span at bounding box center [820, 143] width 13 height 14
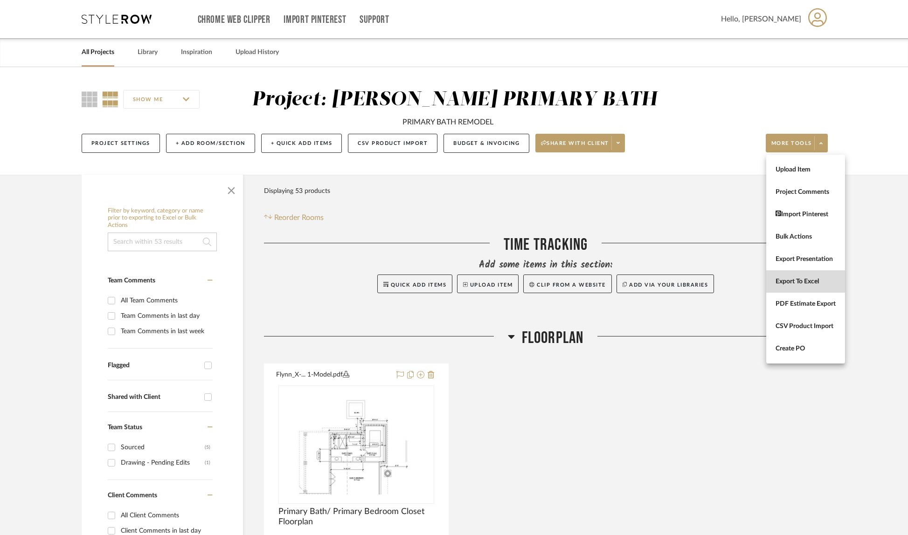
click at [834, 285] on span "Export To Excel" at bounding box center [805, 282] width 60 height 8
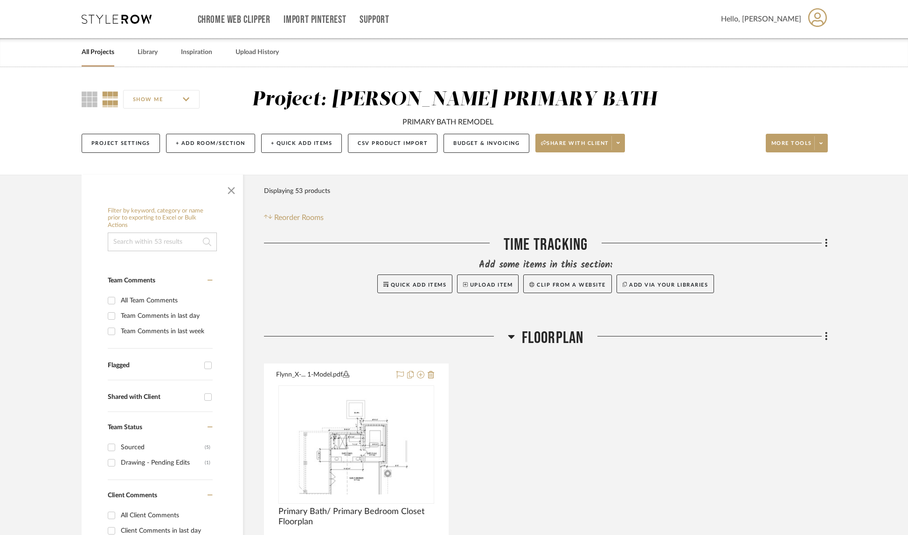
click at [820, 150] on button "More tools" at bounding box center [796, 143] width 62 height 19
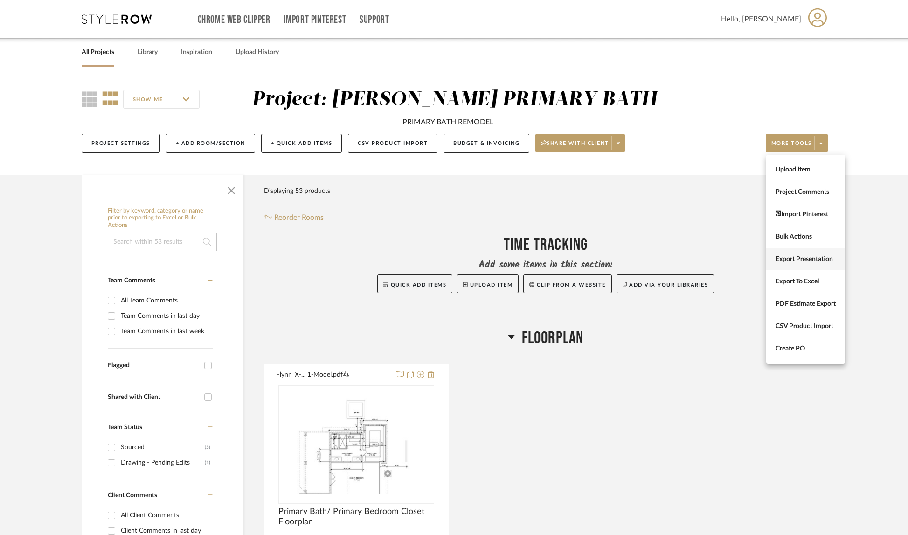
click at [830, 256] on span "Export Presentation" at bounding box center [805, 259] width 60 height 8
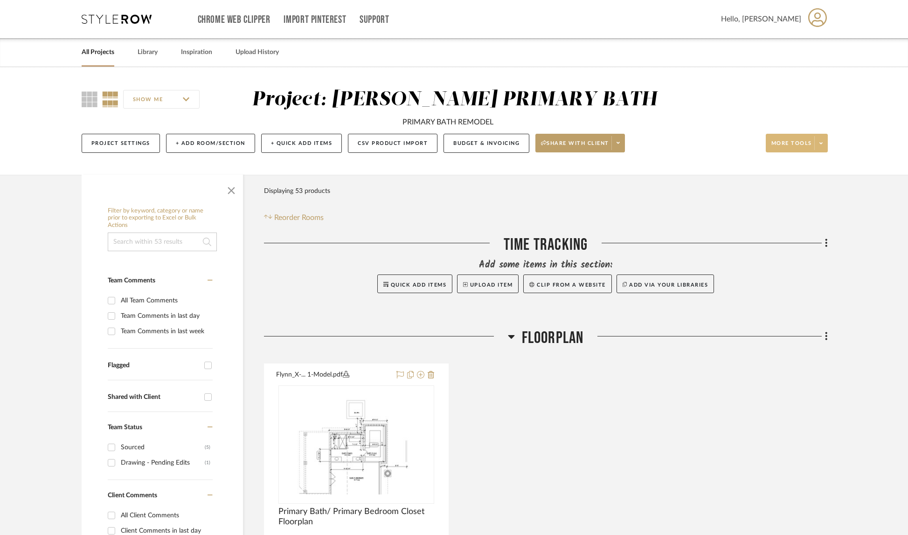
click at [817, 146] on span at bounding box center [820, 143] width 13 height 14
